Goal: Complete application form: Complete application form

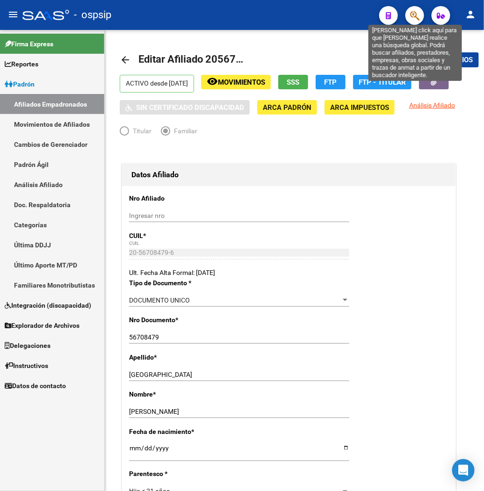
click at [361, 20] on icon "button" at bounding box center [414, 15] width 9 height 11
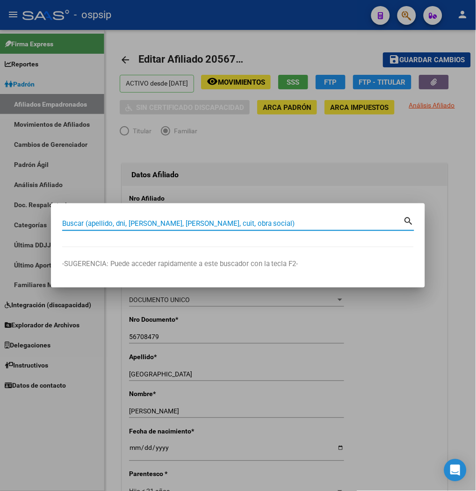
paste input "92550414"
type input "92550414"
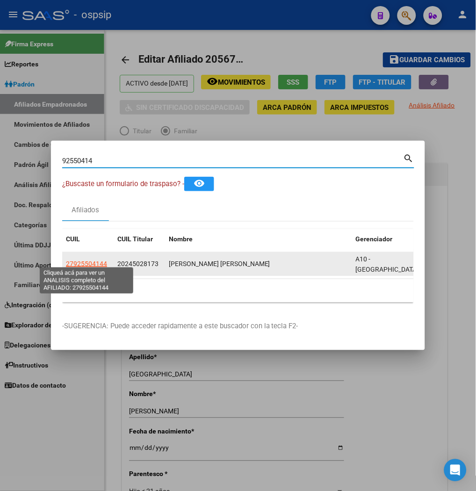
click at [88, 260] on span "27925504144" at bounding box center [86, 263] width 41 height 7
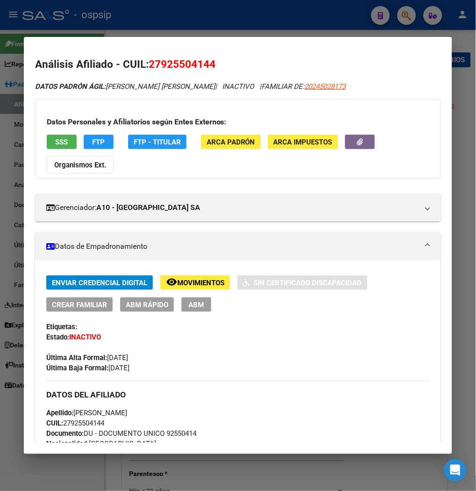
click at [196, 311] on button "ABM" at bounding box center [196, 304] width 30 height 14
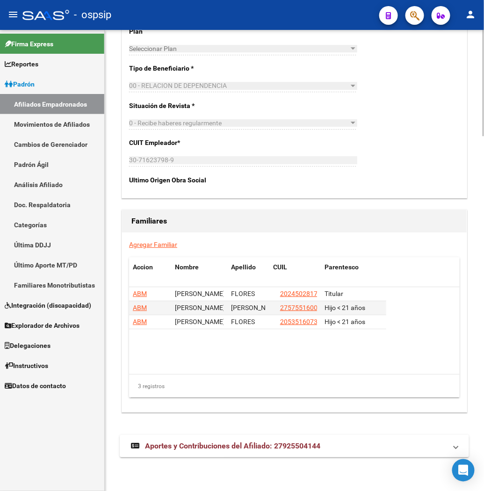
scroll to position [1537, 0]
click at [208, 450] on strong "Aportes y Contribuciones del Afiliado: 27925504144" at bounding box center [225, 446] width 189 height 10
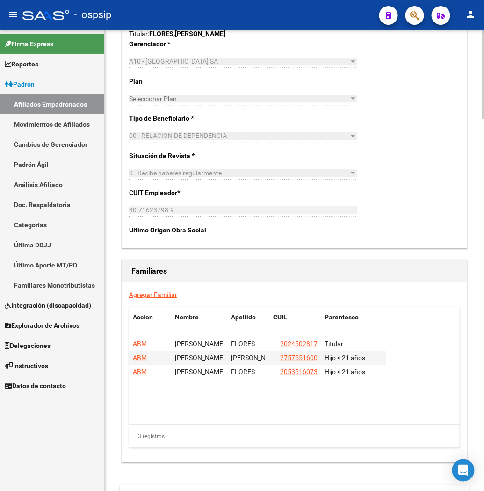
scroll to position [1337, 0]
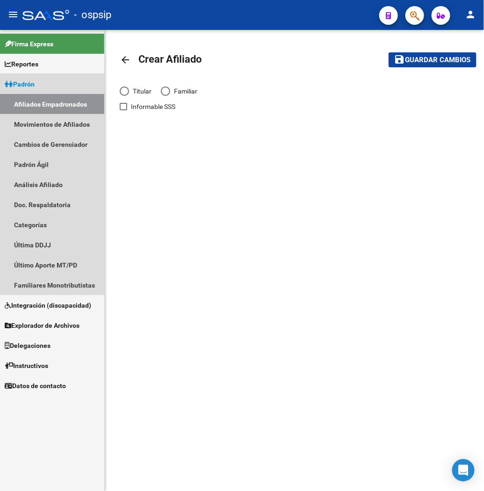
click at [33, 86] on span "Padrón" at bounding box center [20, 84] width 30 height 10
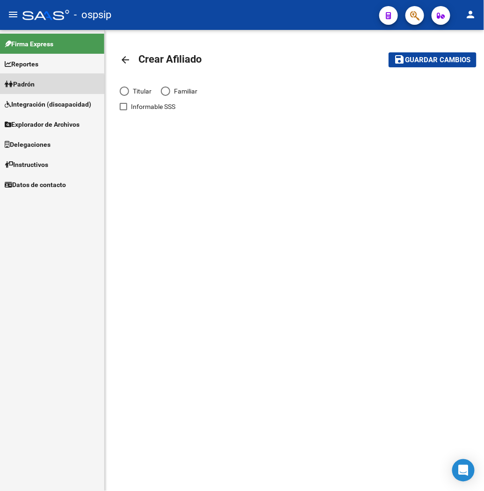
click at [33, 86] on span "Padrón" at bounding box center [20, 84] width 30 height 10
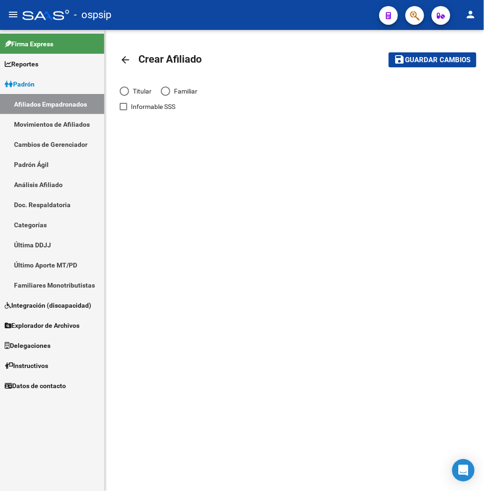
click at [217, 73] on mat-toolbar-row "arrow_back Crear Afiliado" at bounding box center [242, 60] width 244 height 30
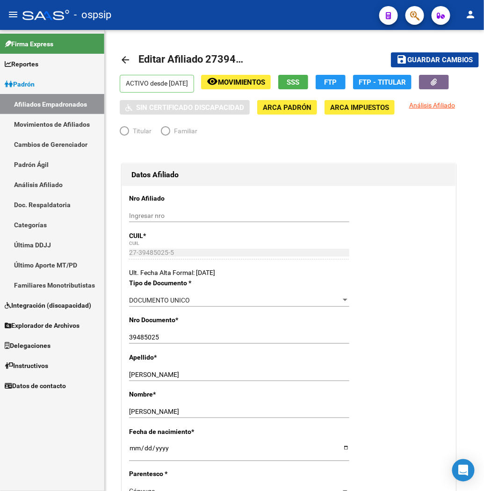
radio input "true"
type input "30-69403365-9"
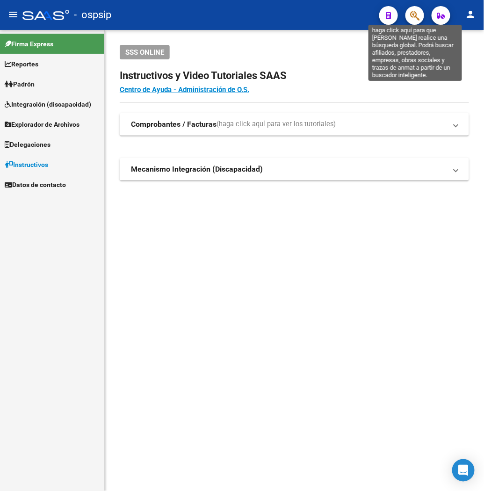
click at [417, 19] on icon "button" at bounding box center [414, 15] width 9 height 11
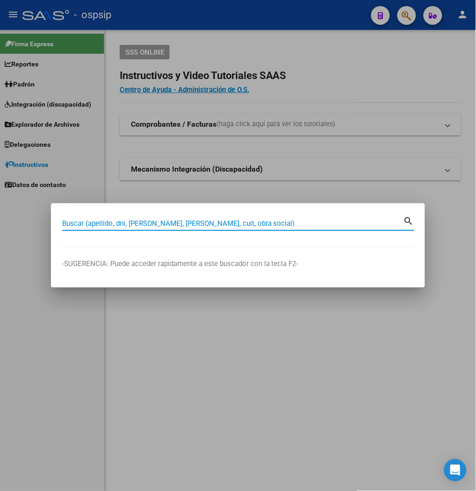
click at [170, 222] on input "Buscar (apellido, dni, [PERSON_NAME], [PERSON_NAME], cuit, obra social)" at bounding box center [232, 223] width 341 height 8
type input "21500135"
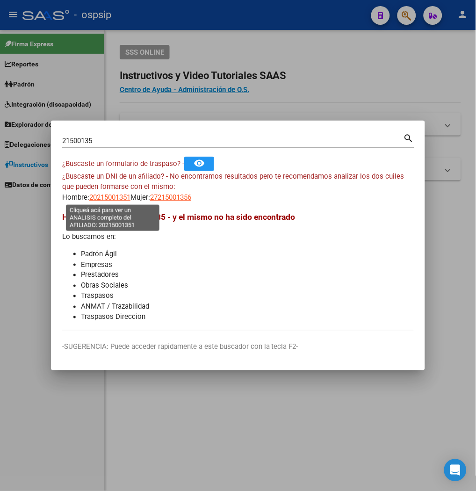
click at [111, 199] on span "20215001351" at bounding box center [109, 197] width 41 height 8
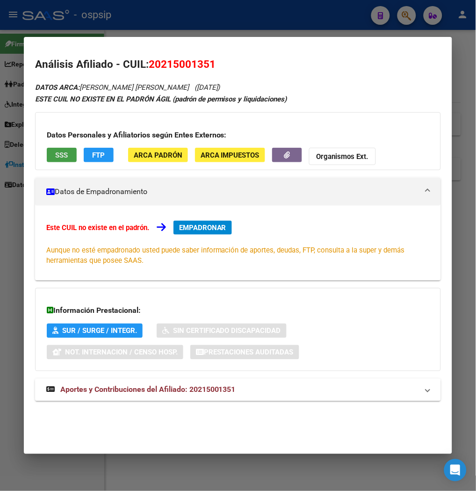
click at [55, 157] on span "SSS" at bounding box center [61, 155] width 13 height 8
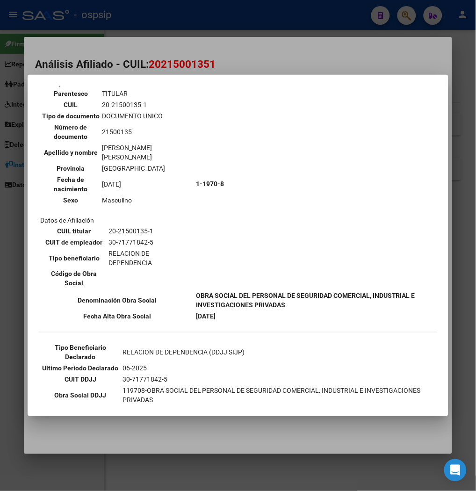
scroll to position [57, 0]
click at [231, 61] on div at bounding box center [238, 245] width 476 height 491
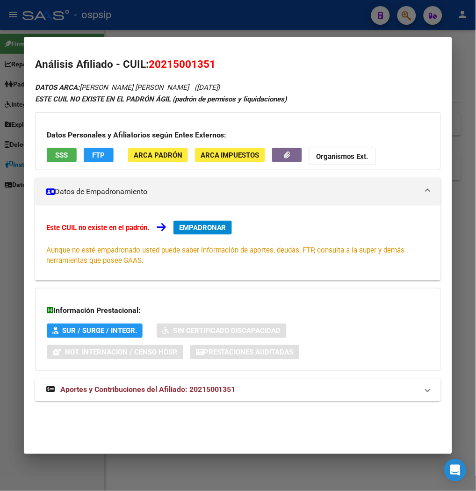
click at [173, 391] on span "Aportes y Contribuciones del Afiliado: 20215001351" at bounding box center [147, 389] width 175 height 9
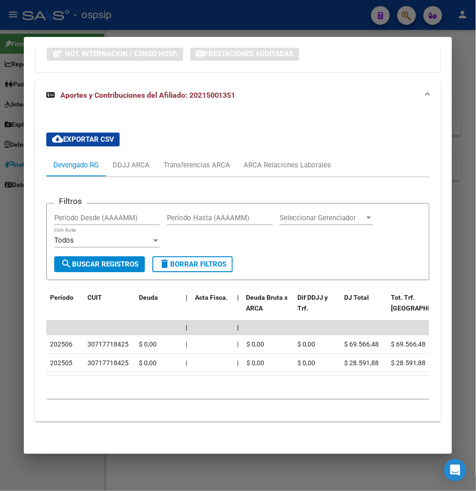
scroll to position [306, 0]
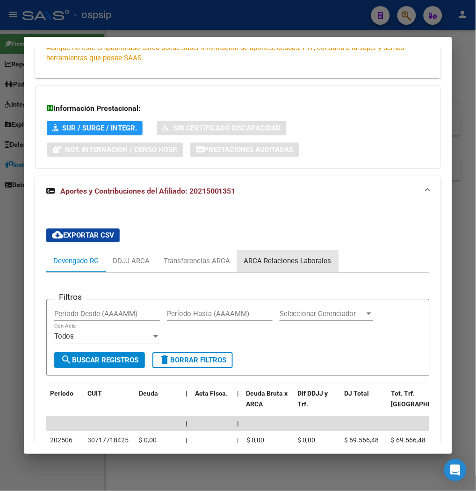
click at [317, 267] on div "ARCA Relaciones Laborales" at bounding box center [287, 261] width 101 height 22
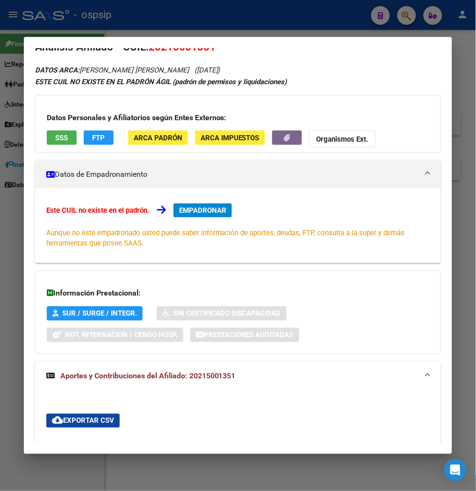
scroll to position [0, 0]
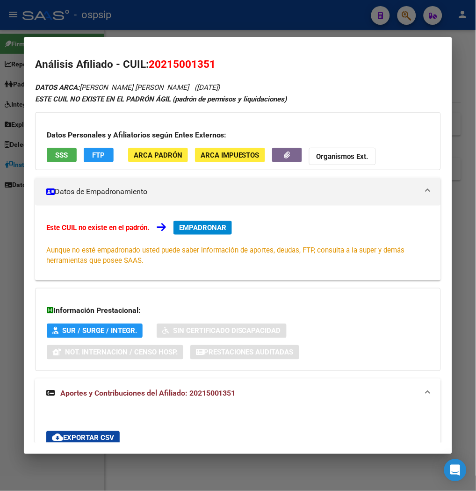
click at [158, 66] on span "20215001351" at bounding box center [182, 64] width 67 height 12
click at [62, 150] on button "SSS" at bounding box center [62, 155] width 30 height 14
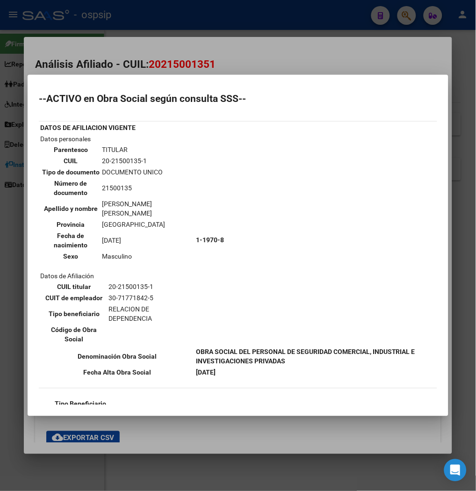
click at [234, 52] on div at bounding box center [238, 245] width 476 height 491
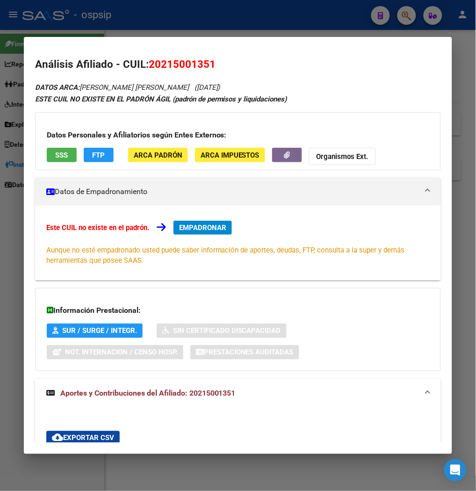
drag, startPoint x: 158, startPoint y: 64, endPoint x: 207, endPoint y: 66, distance: 49.2
click at [207, 66] on span "20215001351" at bounding box center [182, 64] width 67 height 12
copy span "21500135"
drag, startPoint x: 148, startPoint y: 63, endPoint x: 212, endPoint y: 64, distance: 64.1
click at [212, 64] on h2 "Análisis Afiliado - CUIL: 20215001351" at bounding box center [238, 65] width 406 height 16
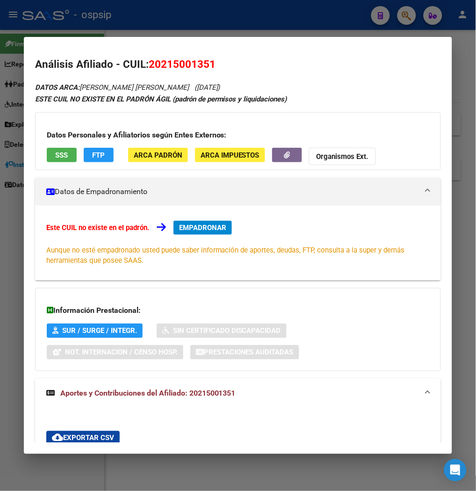
copy span "20215001351"
click at [185, 66] on span "20215001351" at bounding box center [182, 64] width 67 height 12
drag, startPoint x: 158, startPoint y: 62, endPoint x: 206, endPoint y: 59, distance: 48.7
click at [206, 59] on span "20215001351" at bounding box center [182, 64] width 67 height 12
copy span "21500135"
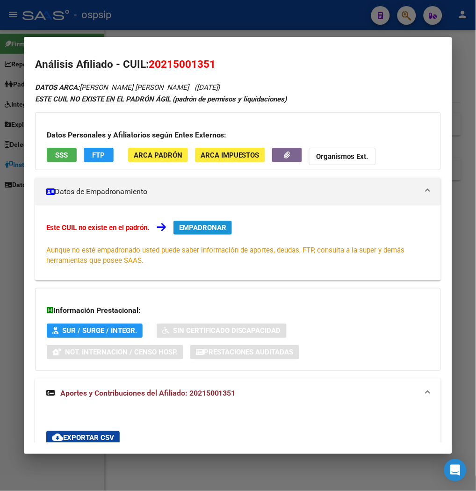
click at [199, 234] on button "EMPADRONAR" at bounding box center [202, 228] width 58 height 14
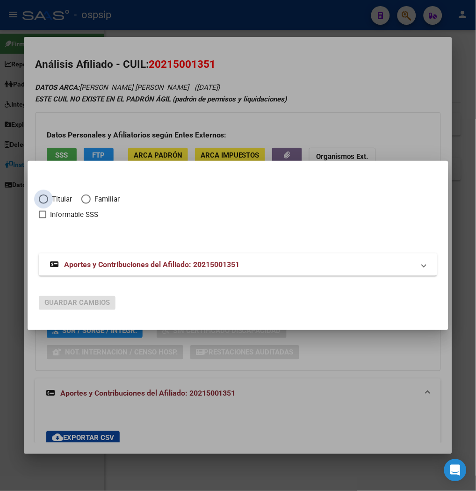
click at [48, 201] on span "Elija una opción" at bounding box center [43, 198] width 9 height 9
click at [48, 201] on input "Titular" at bounding box center [43, 198] width 9 height 9
radio input "true"
checkbox input "true"
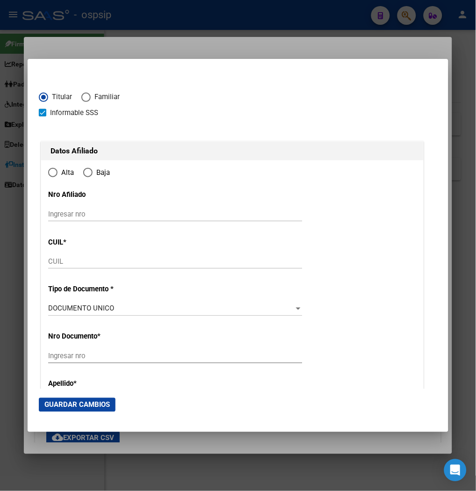
type input "20-21500135-1"
radio input "true"
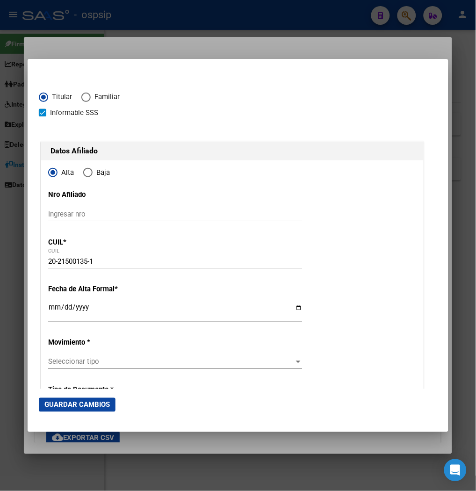
type input "21500135"
type input "[PERSON_NAME]"
type input "[DATE]"
type input "[PERSON_NAME]"
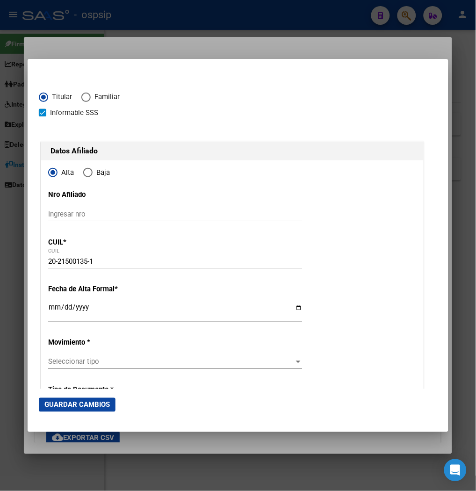
type input "1727"
type input "MARCASUS"
type input "1021"
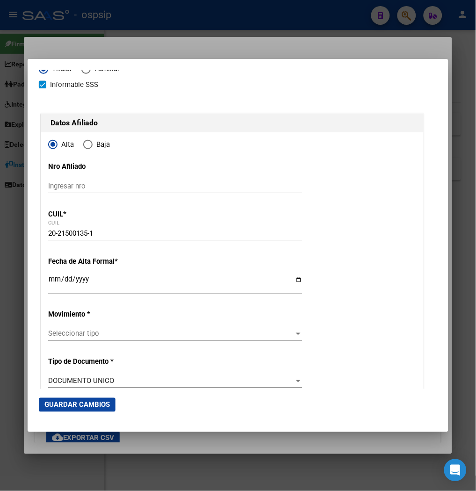
scroll to position [52, 0]
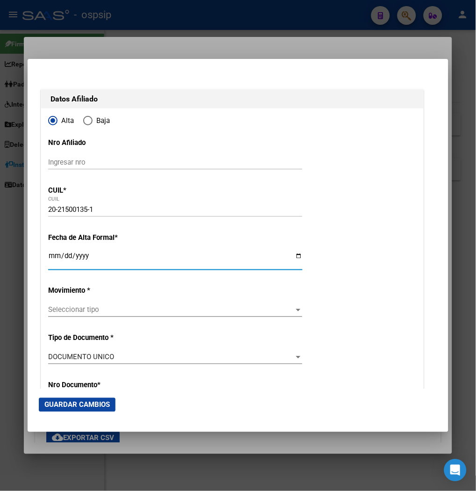
click at [54, 253] on input "Ingresar fecha" at bounding box center [175, 259] width 254 height 15
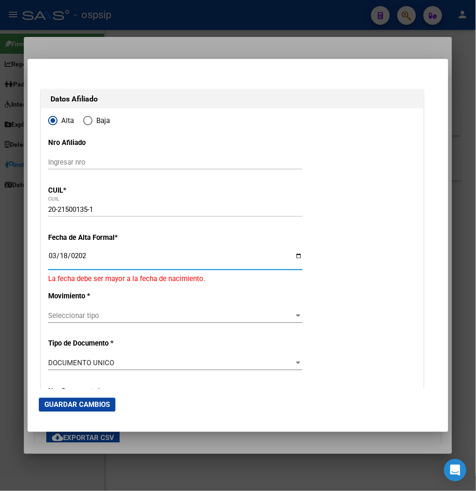
type input "[DATE]"
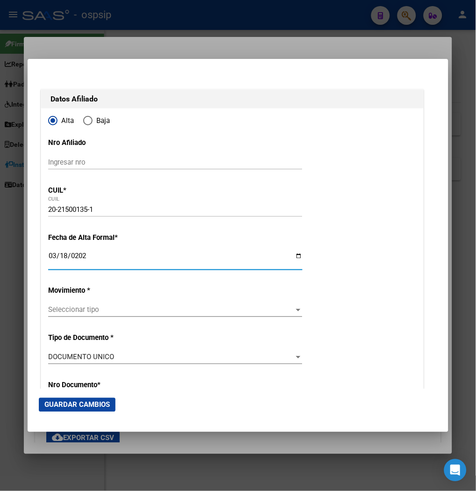
click at [92, 310] on span "Seleccionar tipo" at bounding box center [171, 310] width 246 height 8
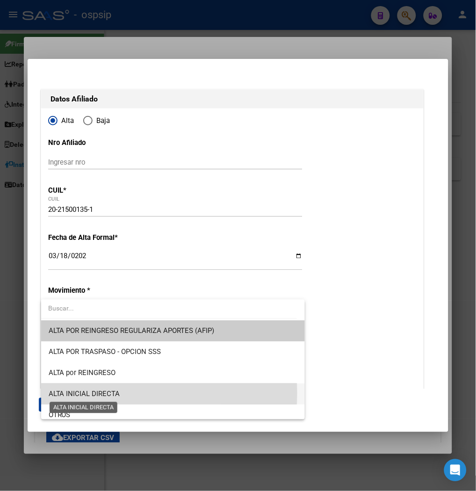
click at [81, 393] on span "ALTA INICIAL DIRECTA" at bounding box center [85, 394] width 72 height 8
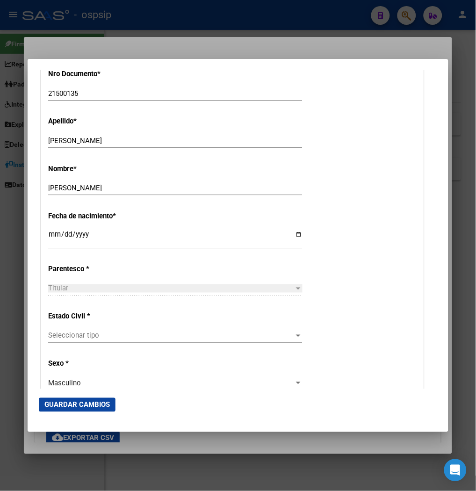
scroll to position [415, 0]
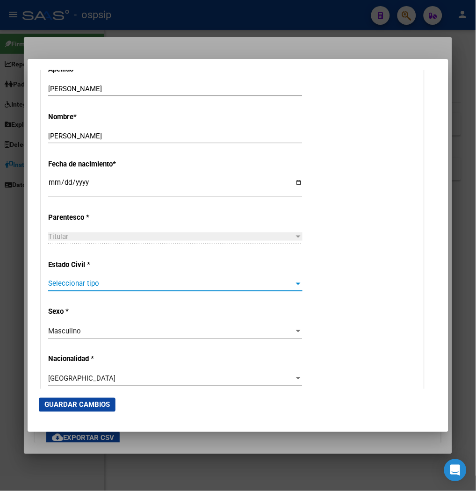
click at [73, 281] on span "Seleccionar tipo" at bounding box center [171, 284] width 246 height 8
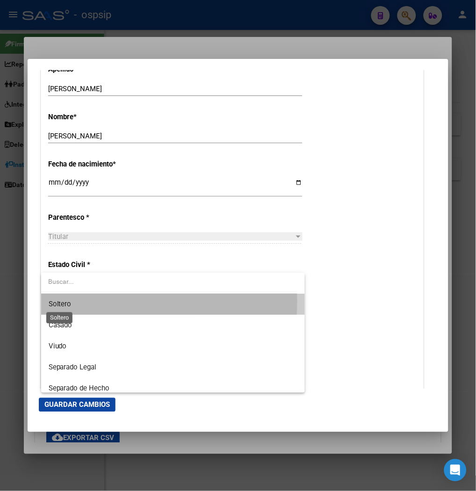
click at [67, 301] on span "Soltero" at bounding box center [60, 304] width 23 height 8
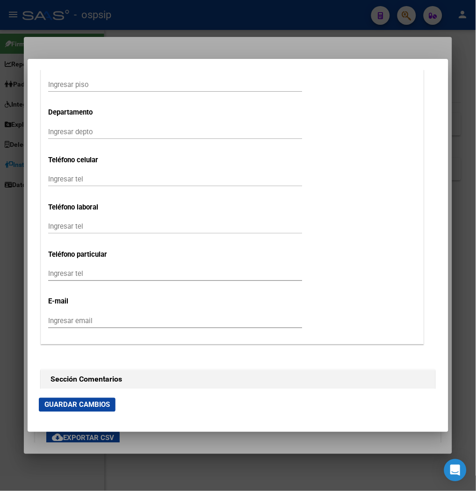
scroll to position [1143, 0]
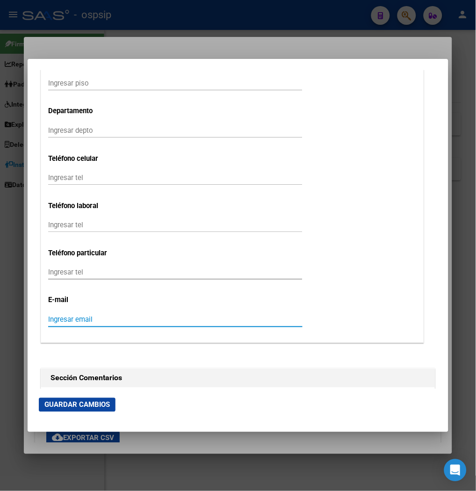
paste input "[EMAIL_ADDRESS][DOMAIN_NAME]"
type input "[EMAIL_ADDRESS][DOMAIN_NAME]"
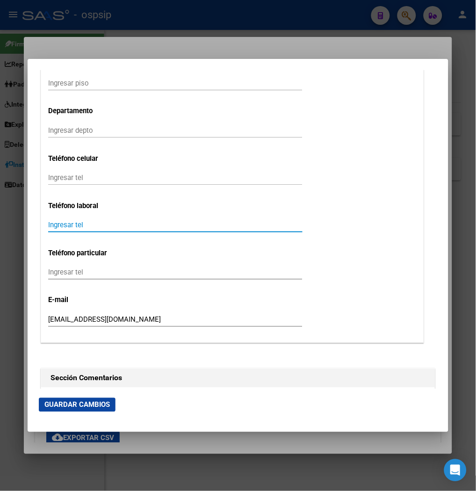
paste input "1136031971"
type input "1136031971"
drag, startPoint x: 88, startPoint y: 226, endPoint x: 40, endPoint y: 225, distance: 47.7
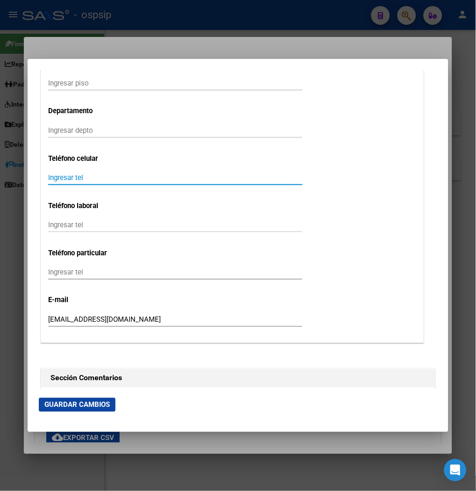
paste input "1136031971"
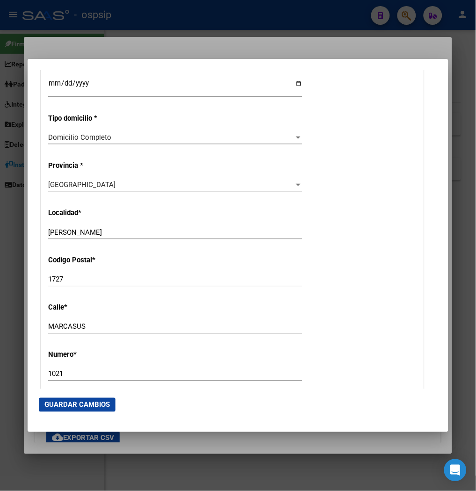
scroll to position [779, 0]
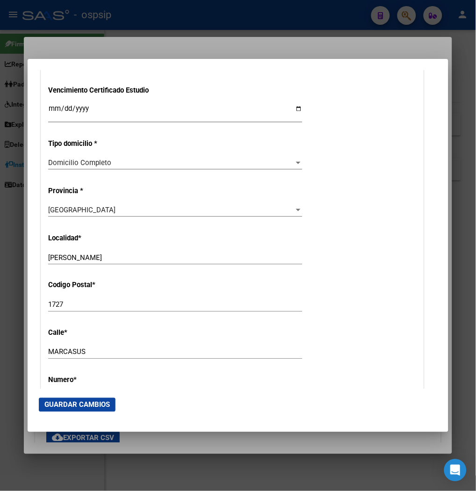
type input "1136031971"
click at [78, 402] on span "Guardar Cambios" at bounding box center [76, 405] width 65 height 8
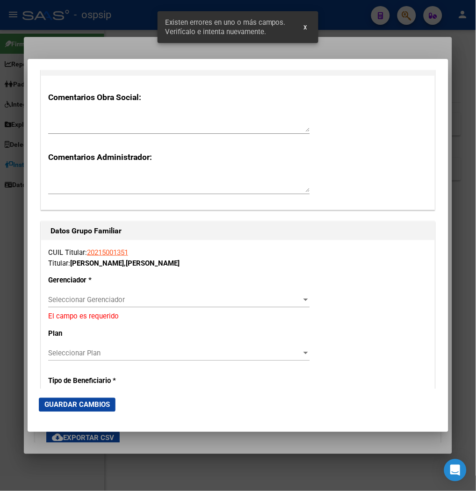
scroll to position [1506, 0]
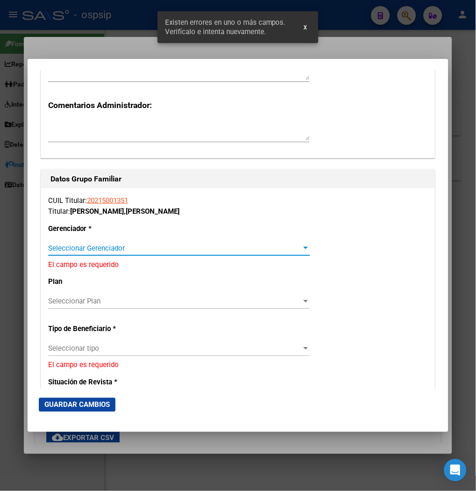
click at [99, 249] on span "Seleccionar Gerenciador" at bounding box center [174, 248] width 253 height 8
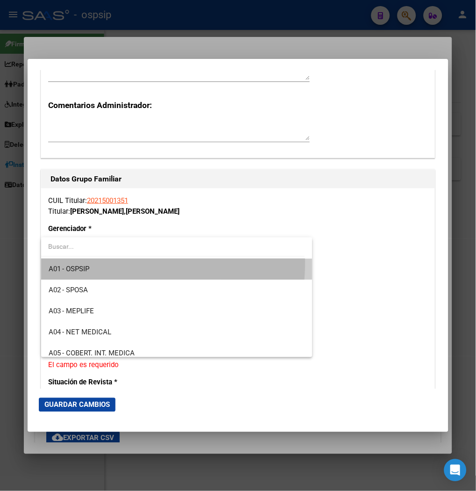
click at [85, 262] on span "A01 - OSPSIP" at bounding box center [177, 269] width 257 height 21
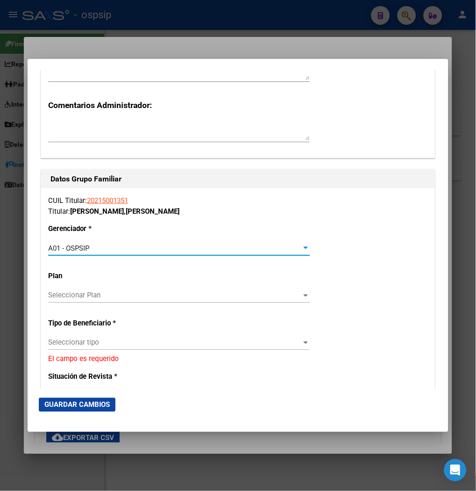
click at [86, 347] on div "Seleccionar tipo Seleccionar tipo" at bounding box center [179, 343] width 262 height 14
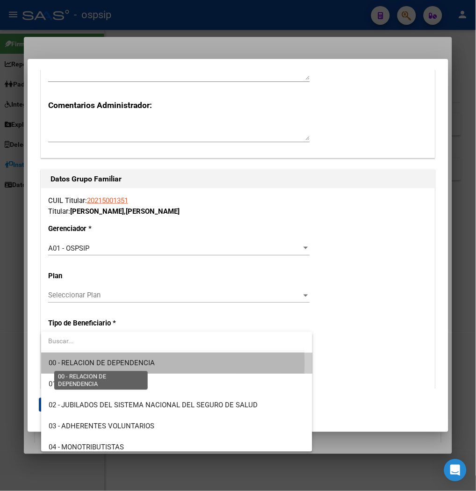
click at [92, 364] on span "00 - RELACION DE DEPENDENCIA" at bounding box center [102, 363] width 107 height 8
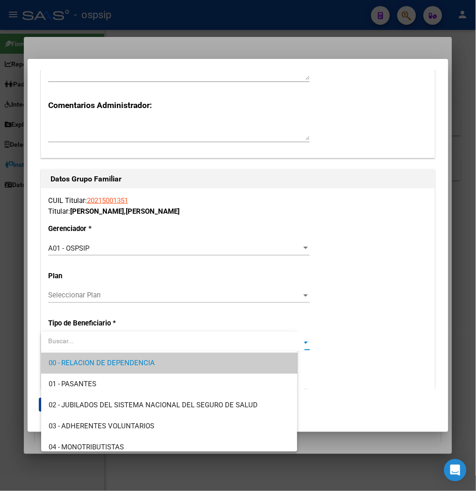
type input "30-71771842-5"
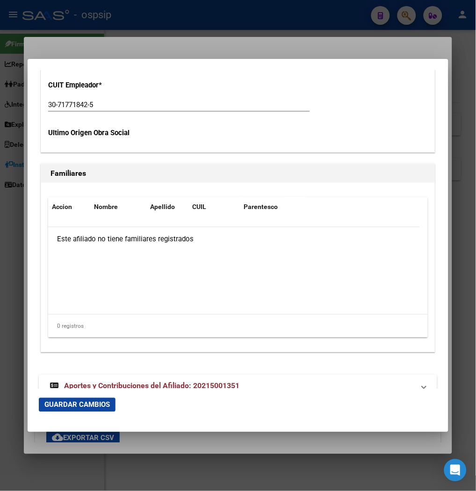
scroll to position [1858, 0]
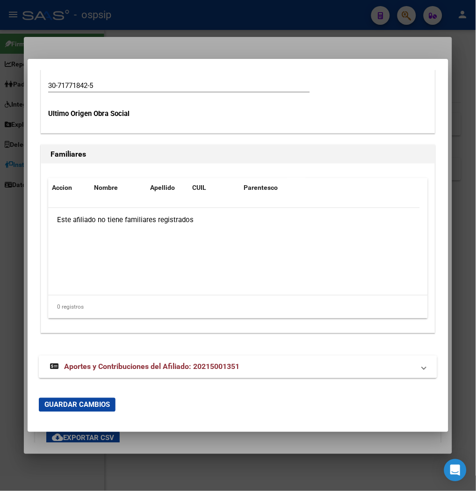
click at [88, 365] on span "Aportes y Contribuciones del Afiliado: 20215001351" at bounding box center [151, 366] width 175 height 9
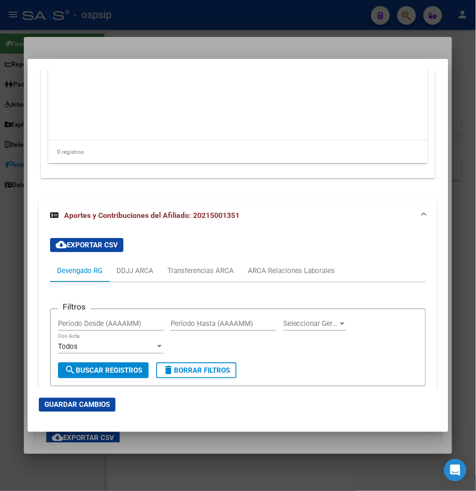
scroll to position [2008, 0]
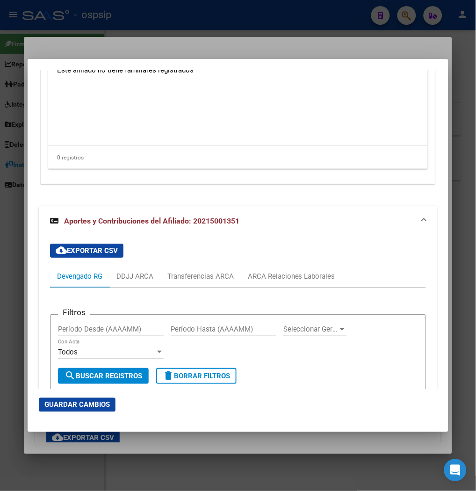
click at [97, 409] on span "Guardar Cambios" at bounding box center [76, 405] width 65 height 8
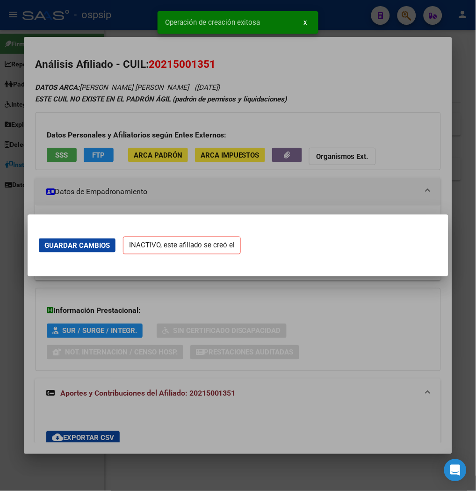
scroll to position [0, 0]
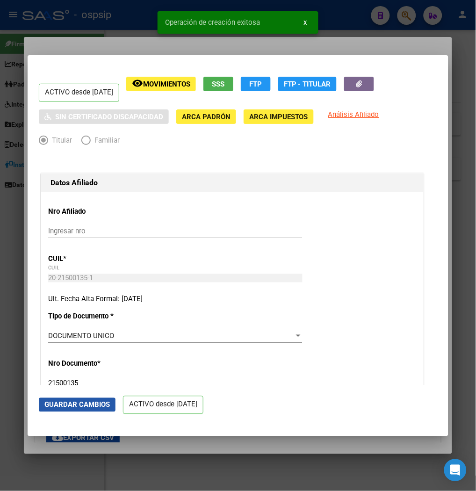
click at [79, 403] on span "Guardar Cambios" at bounding box center [76, 405] width 65 height 8
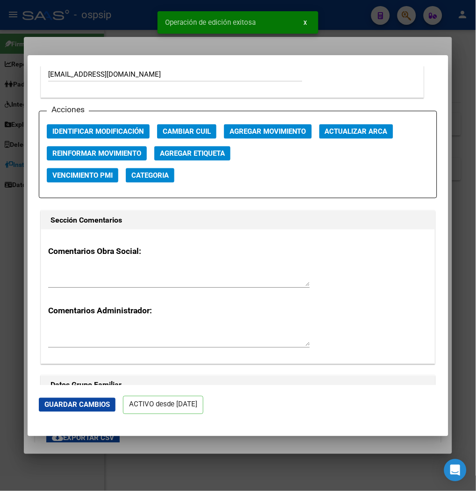
scroll to position [1350, 0]
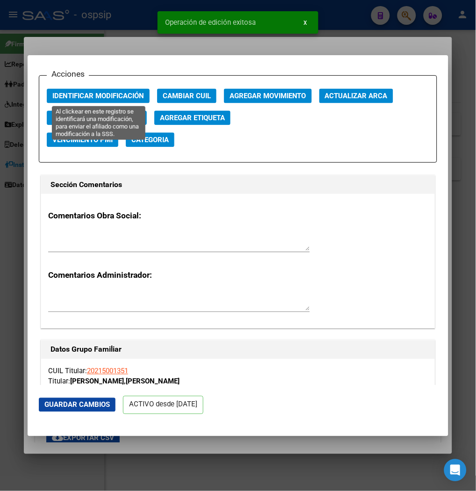
click at [113, 94] on span "Identificar Modificación" at bounding box center [98, 96] width 92 height 8
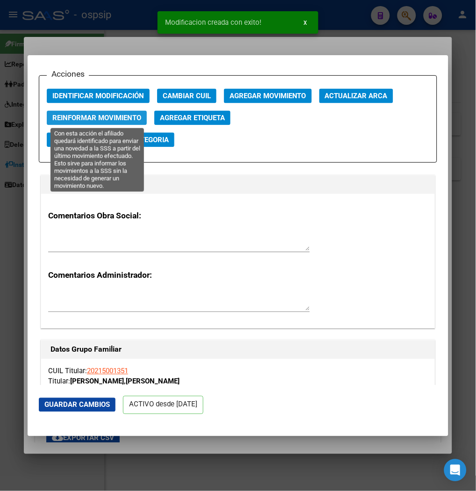
click at [101, 119] on span "Reinformar Movimiento" at bounding box center [96, 118] width 89 height 8
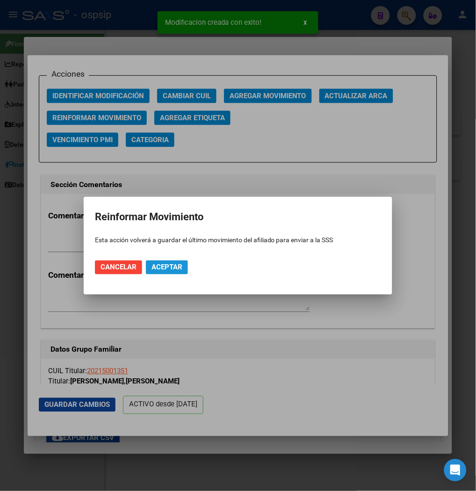
click at [160, 260] on button "Aceptar" at bounding box center [167, 267] width 42 height 14
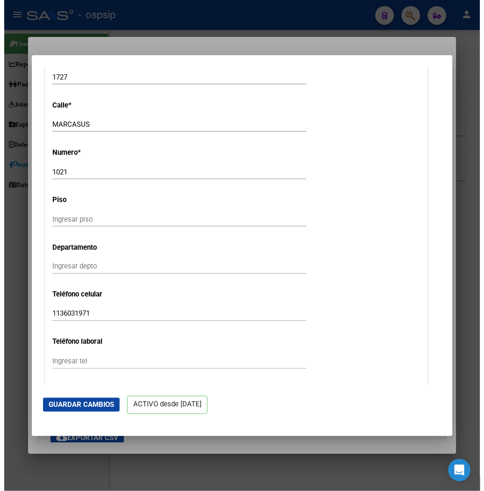
scroll to position [883, 0]
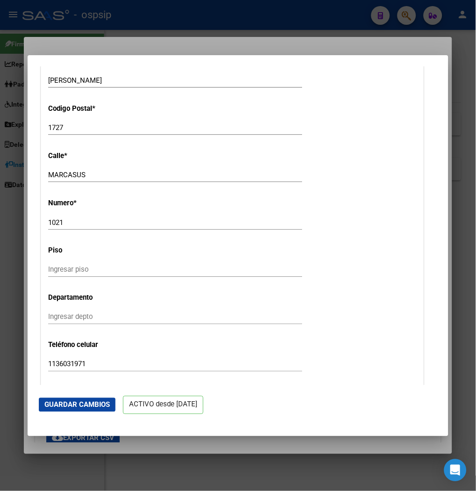
click at [312, 26] on div at bounding box center [238, 245] width 476 height 491
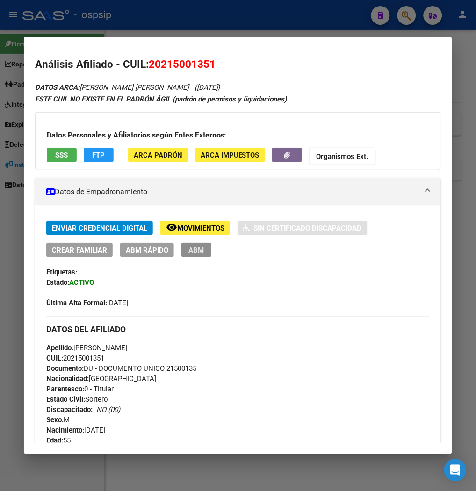
click at [203, 255] on button "ABM" at bounding box center [196, 250] width 30 height 14
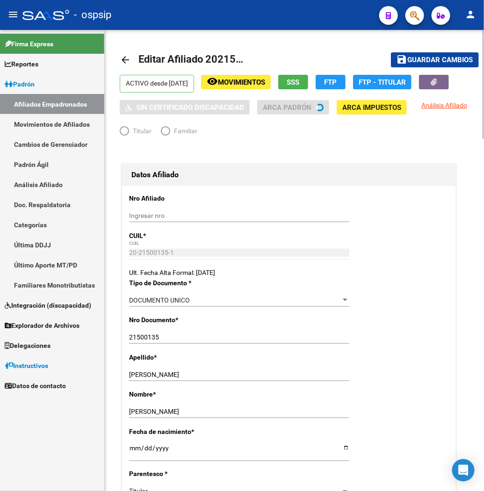
radio input "true"
type input "30-71771842-5"
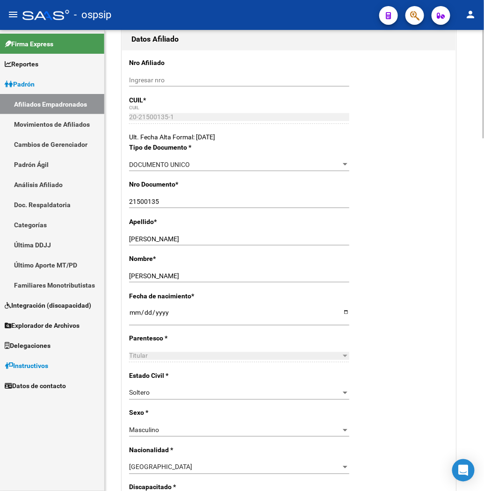
scroll to position [156, 0]
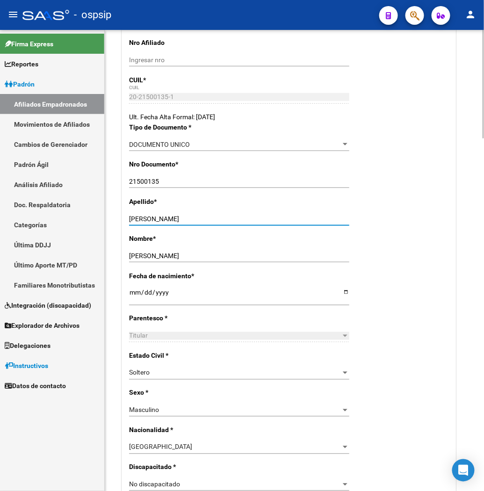
click at [148, 216] on input "[PERSON_NAME]" at bounding box center [239, 219] width 220 height 8
click at [133, 252] on input "[PERSON_NAME]" at bounding box center [239, 256] width 220 height 8
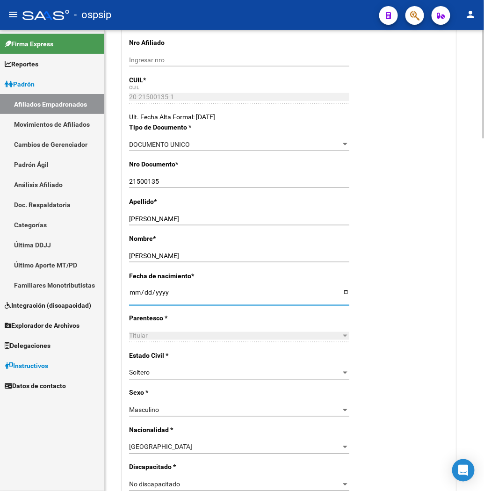
drag, startPoint x: 129, startPoint y: 291, endPoint x: 150, endPoint y: 290, distance: 20.1
click at [176, 290] on input "[DATE]" at bounding box center [239, 295] width 220 height 14
click at [150, 290] on input "[DATE]" at bounding box center [239, 295] width 220 height 14
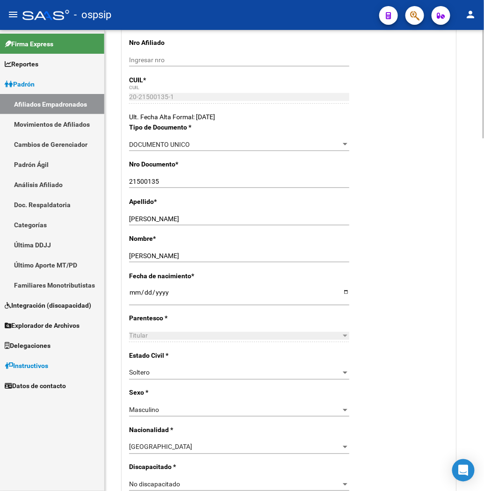
click at [145, 287] on div "[DATE] Ingresar fecha" at bounding box center [239, 296] width 220 height 19
click at [146, 287] on div "[DATE] Ingresar fecha" at bounding box center [239, 296] width 220 height 19
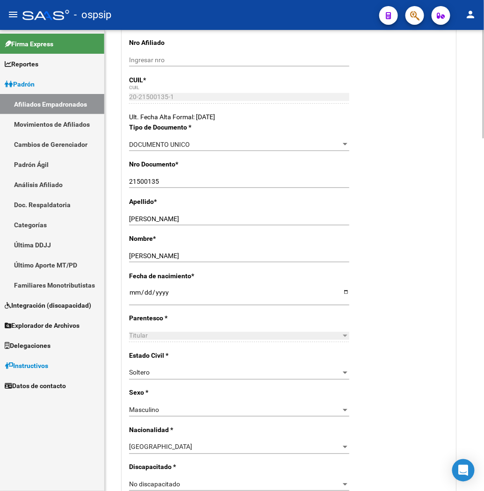
click at [145, 287] on div "[DATE] Ingresar fecha" at bounding box center [239, 296] width 220 height 19
click at [144, 287] on div "[DATE] Ingresar fecha" at bounding box center [239, 296] width 220 height 19
click at [144, 289] on input "[DATE]" at bounding box center [239, 295] width 220 height 14
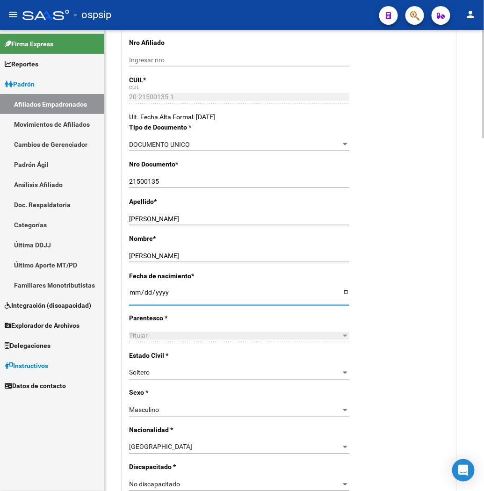
click at [144, 289] on input "[DATE]" at bounding box center [239, 295] width 220 height 14
drag, startPoint x: 129, startPoint y: 289, endPoint x: 164, endPoint y: 293, distance: 35.3
click at [164, 293] on input "[DATE]" at bounding box center [239, 295] width 220 height 14
type input "[DATE]"
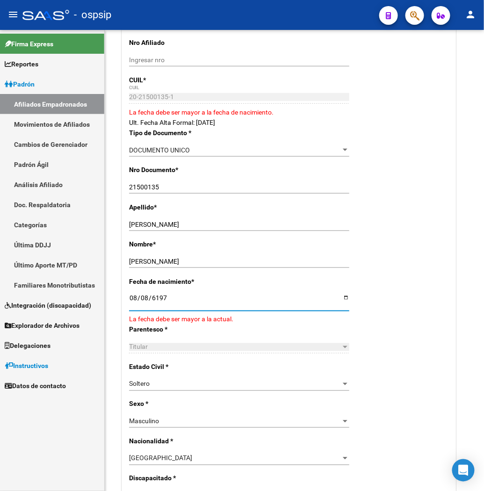
type input "[DATE]"
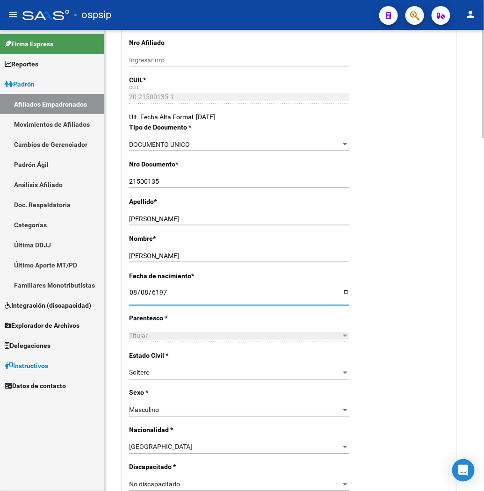
click at [147, 293] on input "[DATE]" at bounding box center [239, 295] width 220 height 14
type input "[DATE]"
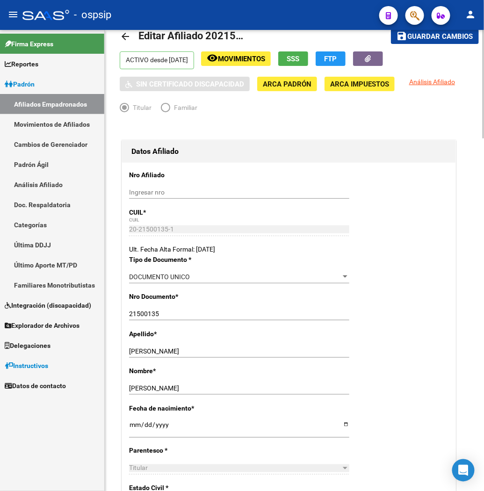
scroll to position [0, 0]
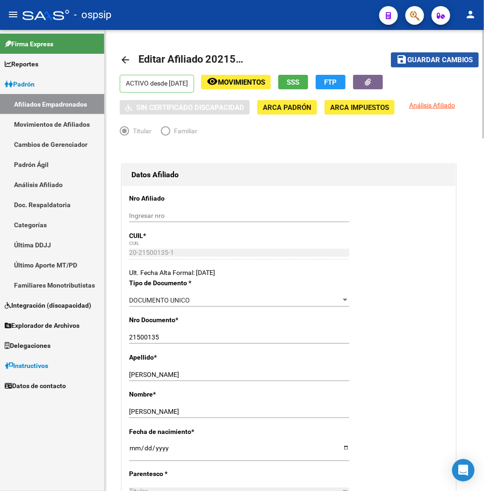
click at [449, 59] on span "Guardar cambios" at bounding box center [440, 60] width 65 height 8
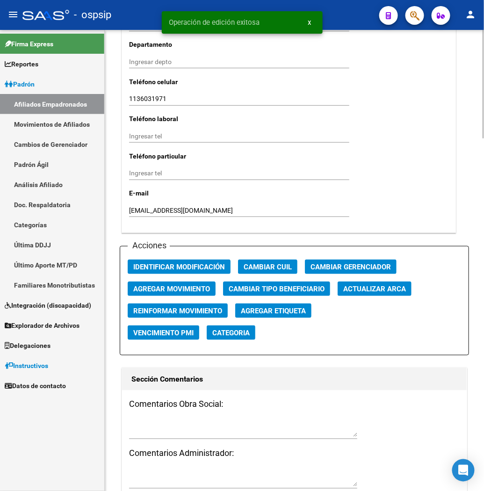
scroll to position [987, 0]
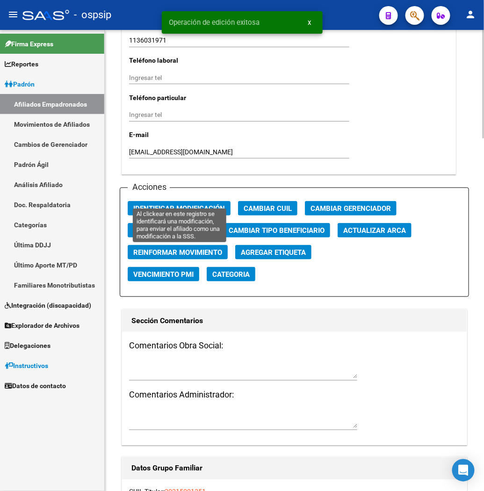
click at [173, 204] on span "Identificar Modificación" at bounding box center [179, 208] width 92 height 8
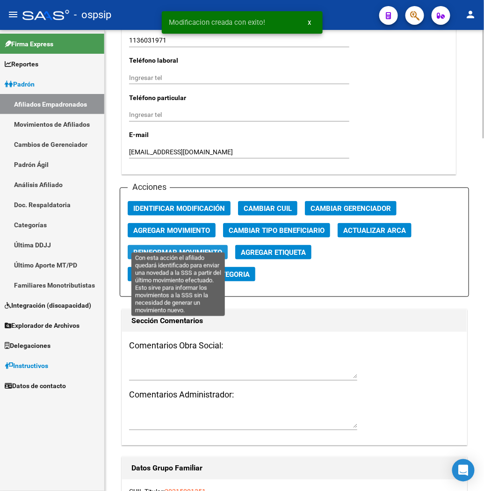
click at [174, 248] on span "Reinformar Movimiento" at bounding box center [177, 252] width 89 height 8
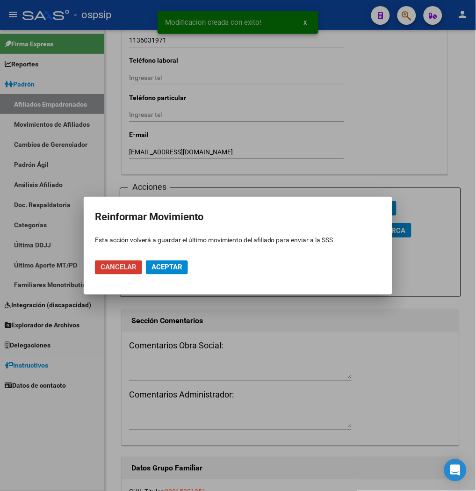
click at [168, 261] on button "Aceptar" at bounding box center [167, 267] width 42 height 14
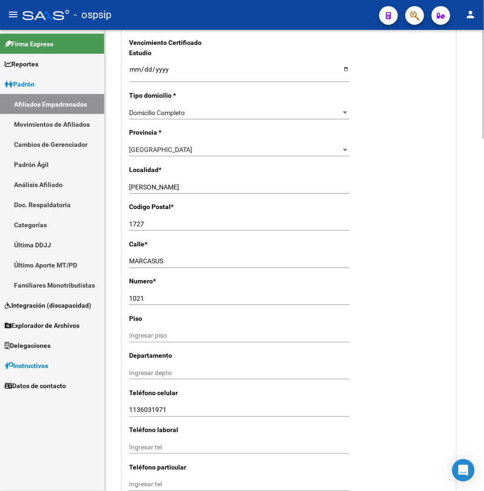
scroll to position [611, 0]
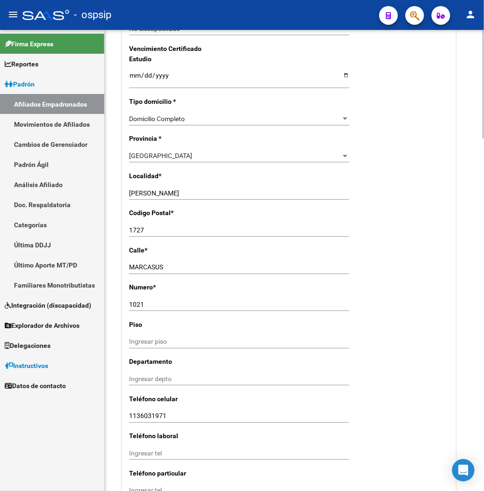
click at [145, 263] on input "MARCASUS" at bounding box center [239, 267] width 220 height 8
click at [135, 301] on input "1021" at bounding box center [239, 305] width 220 height 8
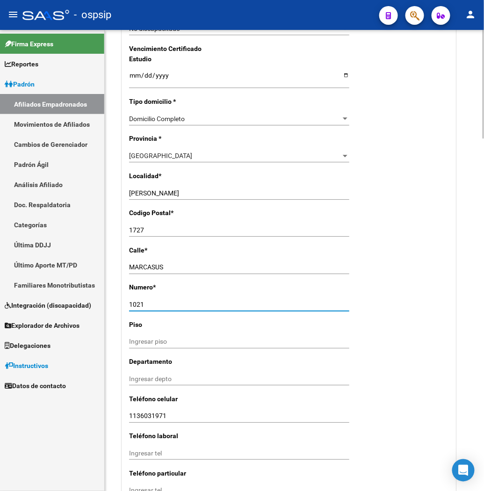
click at [135, 301] on input "1021" at bounding box center [239, 305] width 220 height 8
click at [140, 226] on input "1727" at bounding box center [239, 230] width 220 height 8
click at [137, 410] on div "[PHONE_NUMBER] Ingresar tel" at bounding box center [239, 416] width 220 height 13
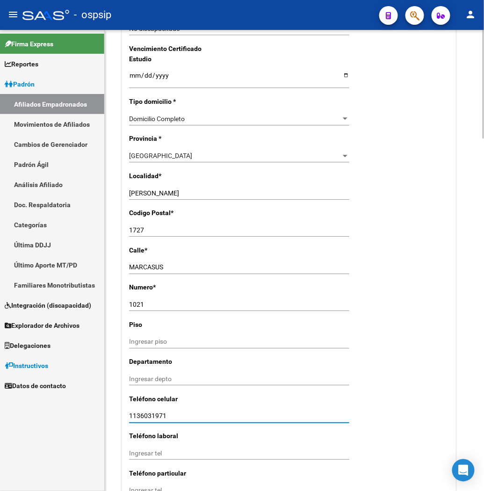
click at [138, 412] on input "1136031971" at bounding box center [239, 416] width 220 height 8
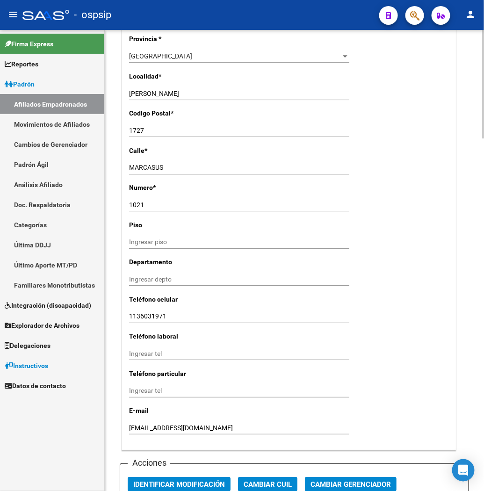
scroll to position [716, 0]
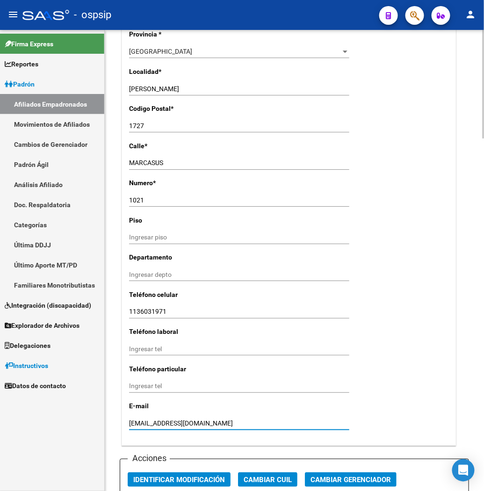
click at [150, 419] on input "[EMAIL_ADDRESS][DOMAIN_NAME]" at bounding box center [239, 423] width 220 height 8
click at [155, 419] on input "[EMAIL_ADDRESS][DOMAIN_NAME]" at bounding box center [239, 423] width 220 height 8
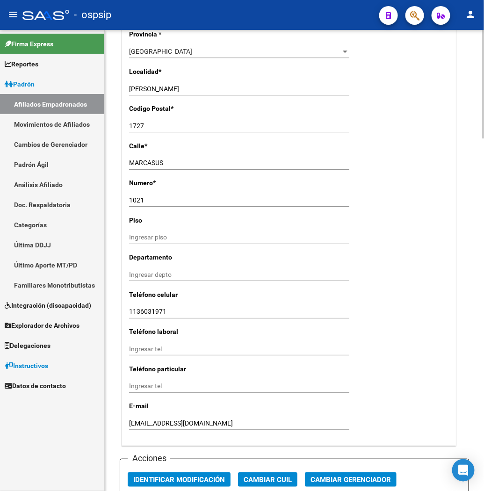
drag, startPoint x: 180, startPoint y: 340, endPoint x: 190, endPoint y: 346, distance: 11.4
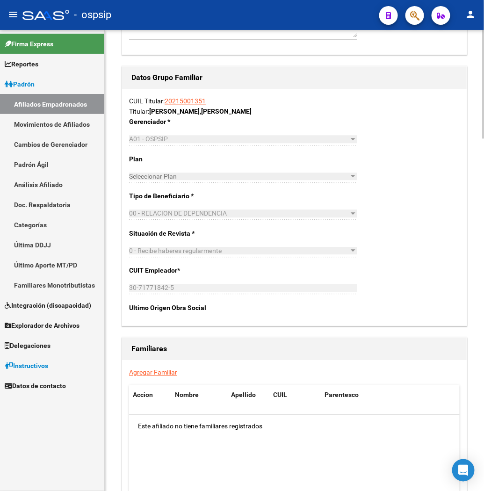
scroll to position [1495, 0]
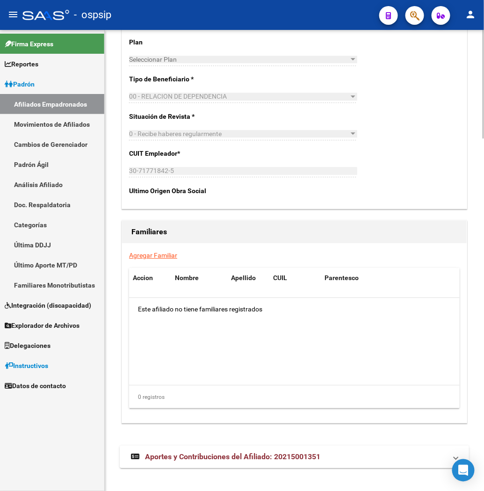
click at [171, 452] on span "Aportes y Contribuciones del Afiliado: 20215001351" at bounding box center [232, 456] width 175 height 9
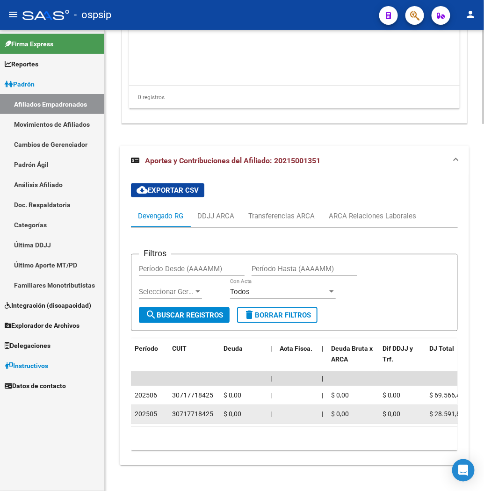
scroll to position [1800, 0]
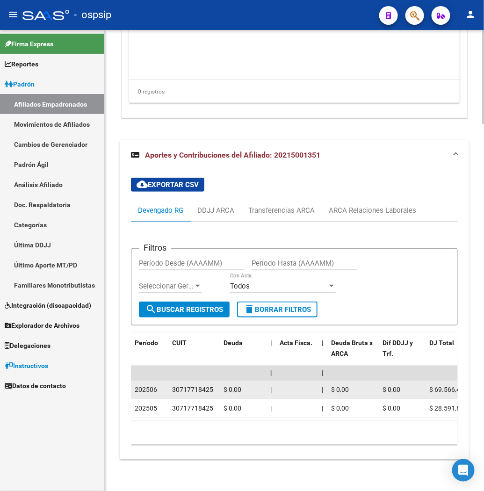
click at [194, 384] on div "30717718425" at bounding box center [192, 389] width 41 height 11
copy div "30717718425"
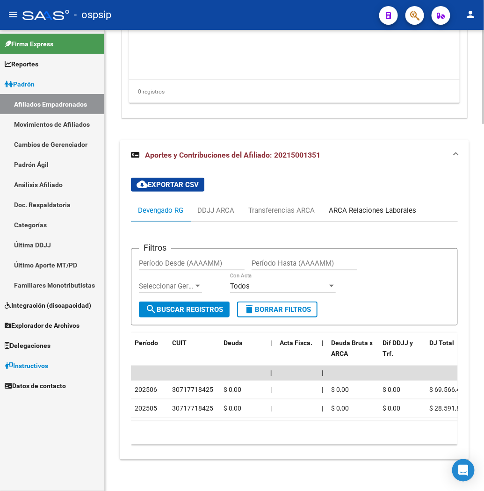
click at [381, 205] on div "ARCA Relaciones Laborales" at bounding box center [372, 210] width 87 height 10
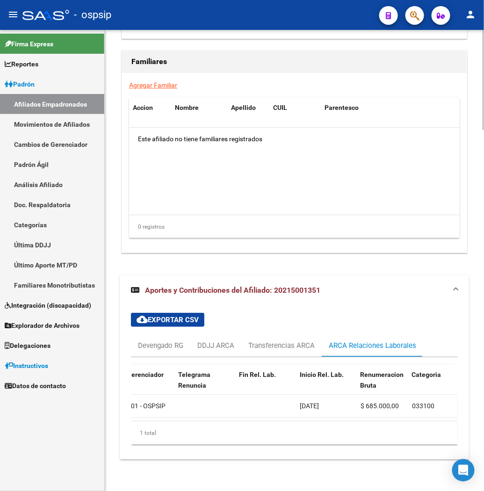
scroll to position [0, 255]
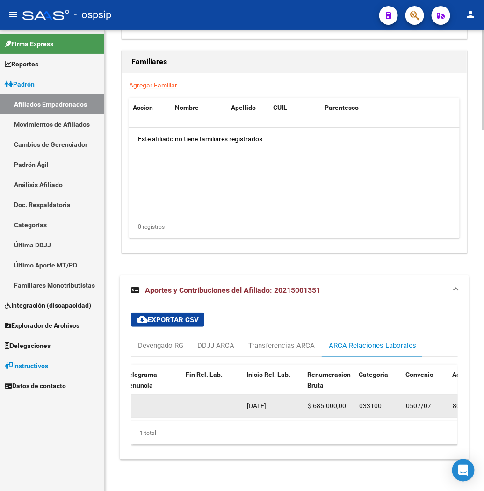
click at [266, 402] on span "[DATE]" at bounding box center [256, 405] width 19 height 7
copy span "[DATE]"
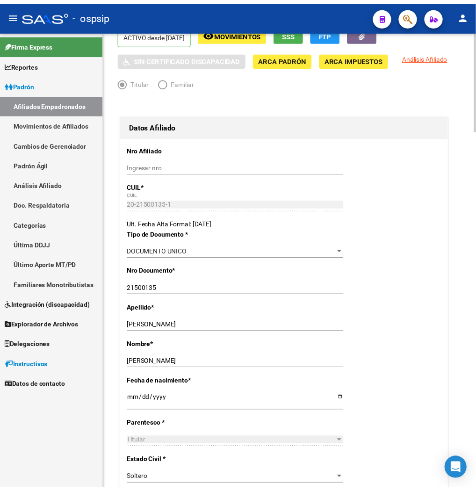
scroll to position [0, 0]
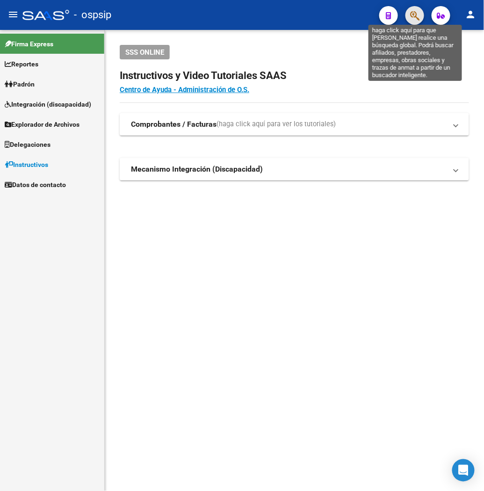
click at [417, 15] on icon "button" at bounding box center [414, 15] width 9 height 11
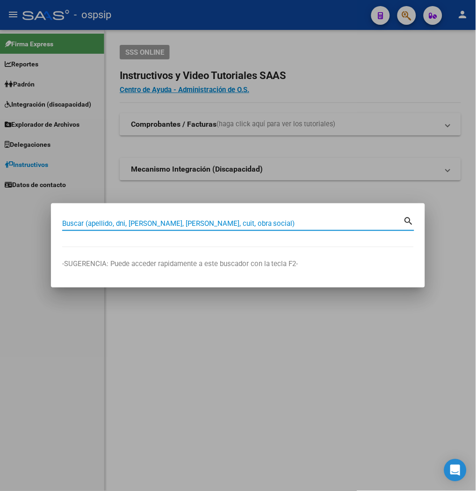
paste input "40021631"
type input "4"
type input "57023309"
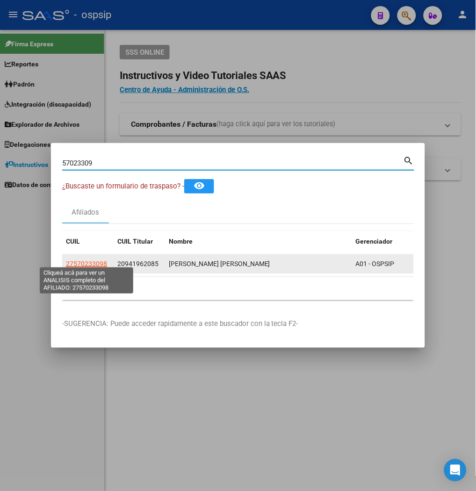
click at [87, 260] on span "27570233098" at bounding box center [86, 263] width 41 height 7
type textarea "27570233098"
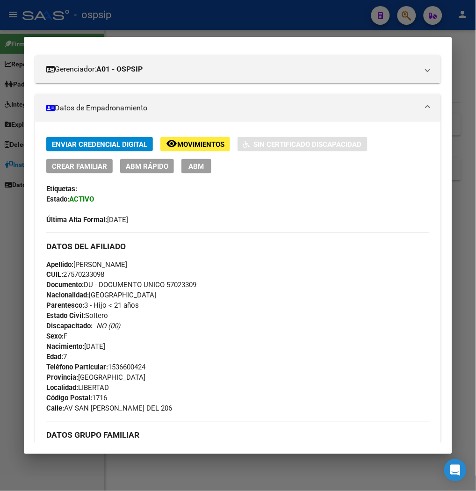
scroll to position [156, 0]
